Goal: Check status: Check status

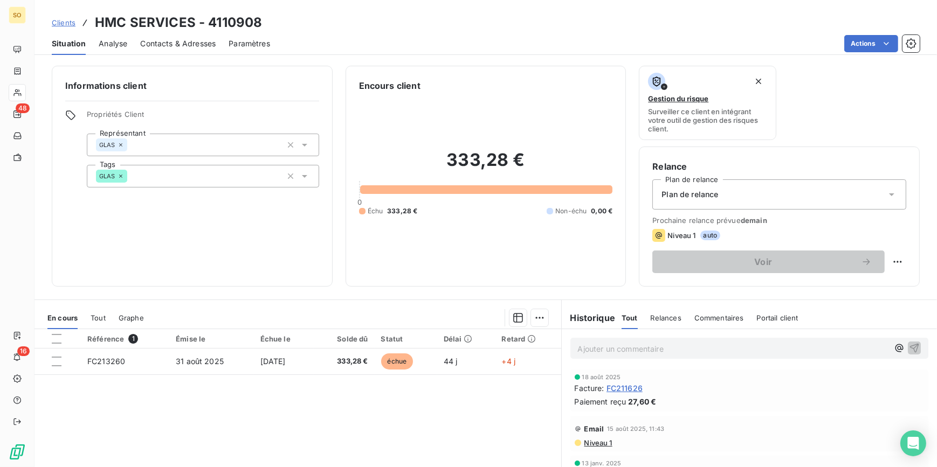
click at [63, 20] on span "Clients" at bounding box center [64, 22] width 24 height 9
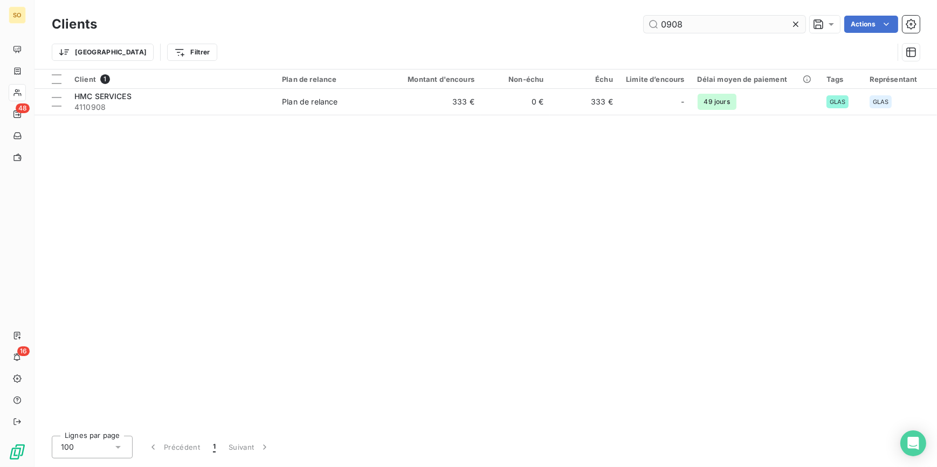
drag, startPoint x: 659, startPoint y: 26, endPoint x: 712, endPoint y: 26, distance: 52.8
click at [712, 26] on input "0908" at bounding box center [724, 24] width 162 height 17
click at [712, 26] on input "0777" at bounding box center [724, 24] width 162 height 17
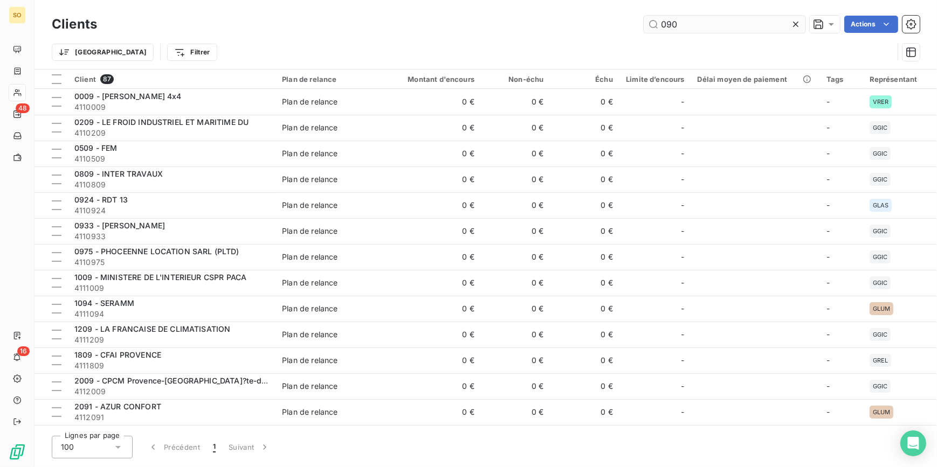
type input "0908"
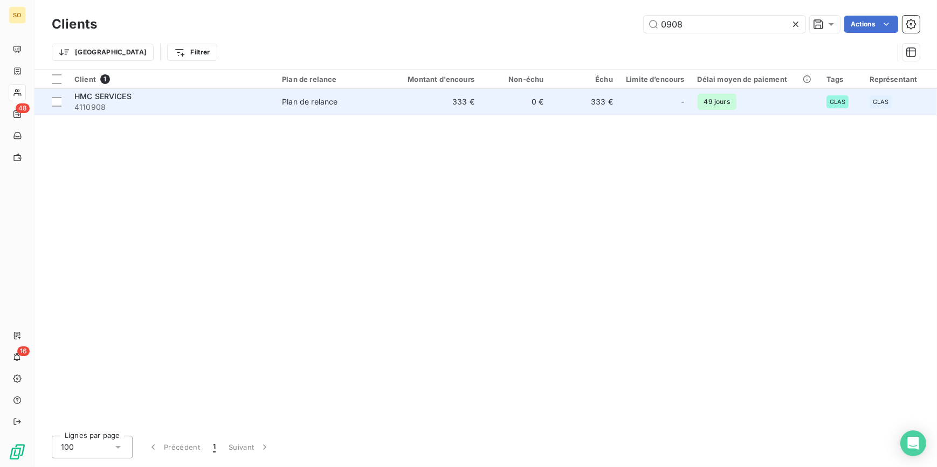
click at [437, 113] on td "333 €" at bounding box center [434, 102] width 93 height 26
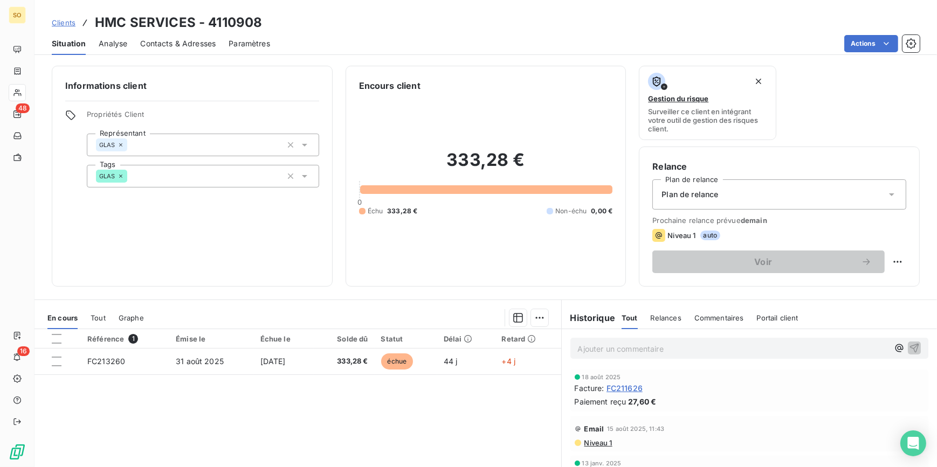
click at [67, 20] on span "Clients" at bounding box center [64, 22] width 24 height 9
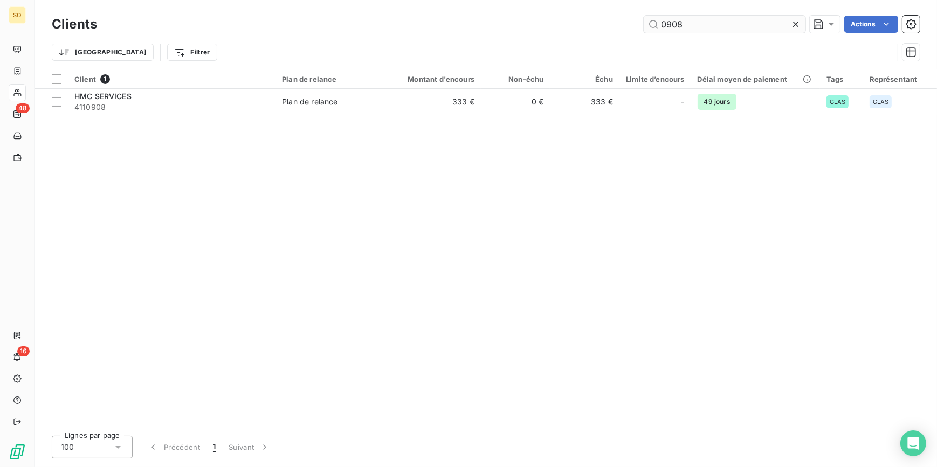
drag, startPoint x: 657, startPoint y: 25, endPoint x: 736, endPoint y: 19, distance: 78.4
click at [736, 19] on input "0908" at bounding box center [724, 24] width 162 height 17
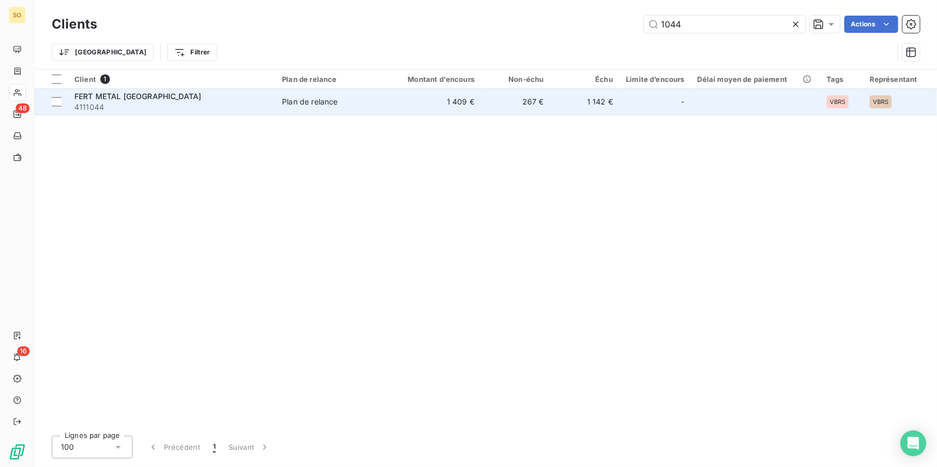
type input "1044"
click at [529, 101] on td "267 €" at bounding box center [515, 102] width 69 height 26
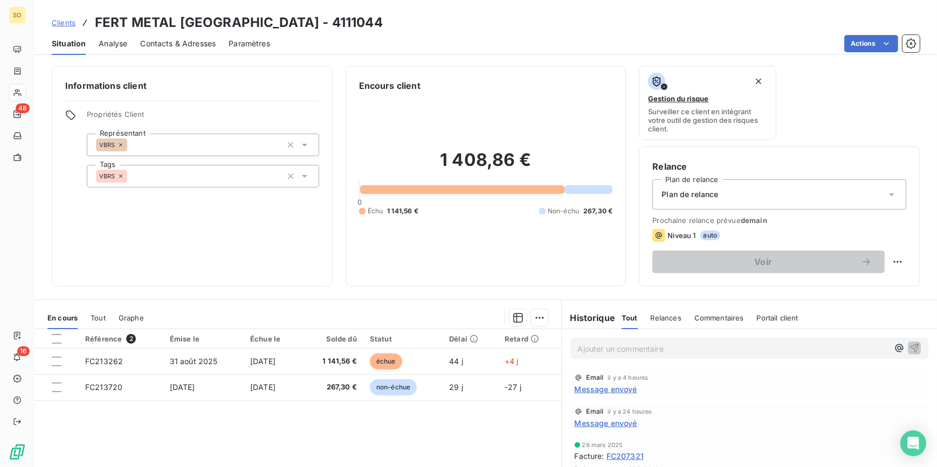
click at [72, 25] on span "Clients" at bounding box center [64, 22] width 24 height 9
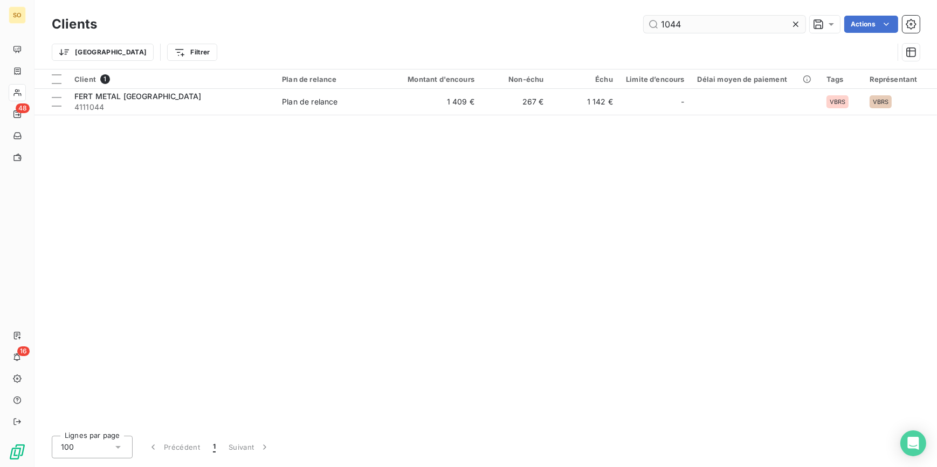
drag, startPoint x: 662, startPoint y: 26, endPoint x: 779, endPoint y: 29, distance: 116.4
click at [779, 29] on input "1044" at bounding box center [724, 24] width 162 height 17
type input "1"
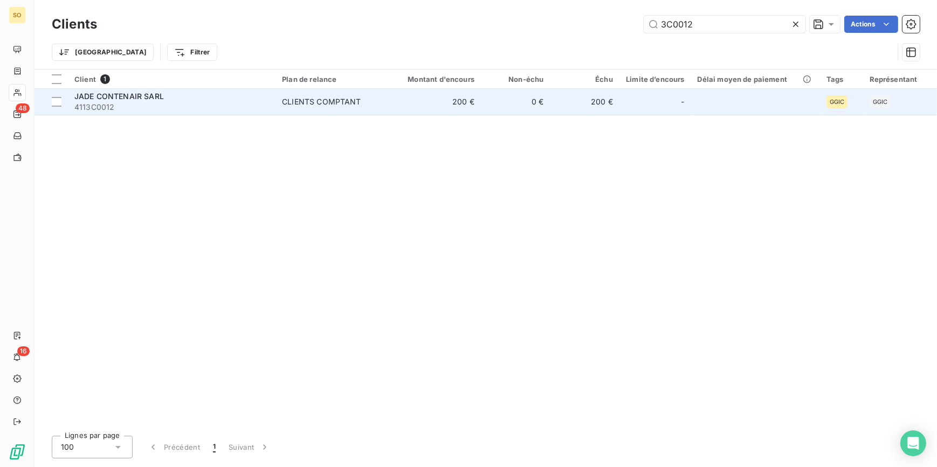
type input "3C0012"
click at [396, 103] on td "200 €" at bounding box center [434, 102] width 93 height 26
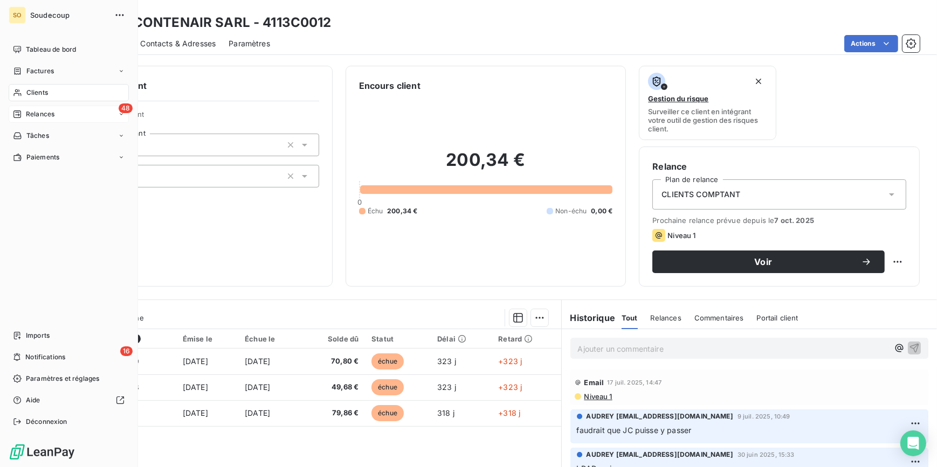
click at [41, 110] on span "Relances" at bounding box center [40, 114] width 29 height 10
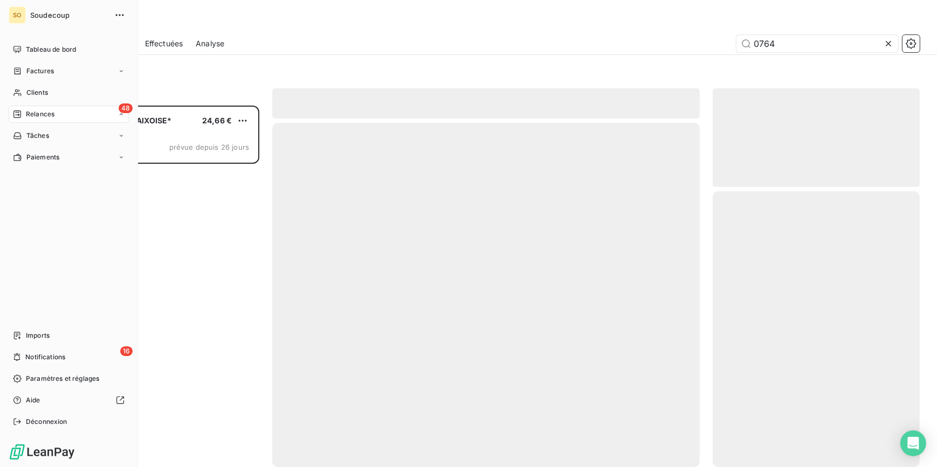
scroll to position [355, 199]
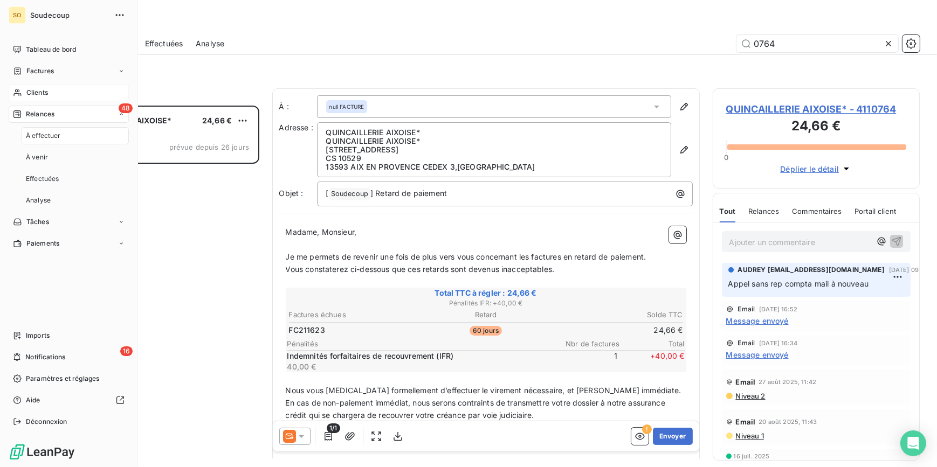
click at [32, 91] on span "Clients" at bounding box center [37, 93] width 22 height 10
